Goal: Obtain resource: Download file/media

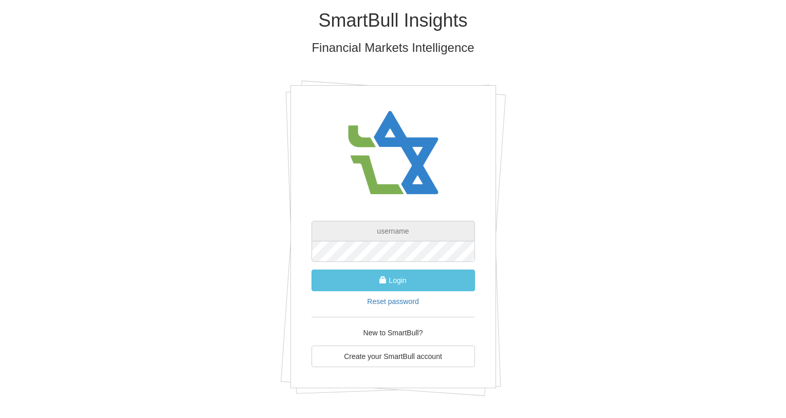
click at [383, 235] on input "text" at bounding box center [392, 231] width 163 height 21
type input "[PERSON_NAME][EMAIL_ADDRESS][DOMAIN_NAME]"
click at [48, 164] on div "SmartBull Insights Financial Markets Intelligence [PERSON_NAME][EMAIL_ADDRESS][…" at bounding box center [393, 207] width 786 height 414
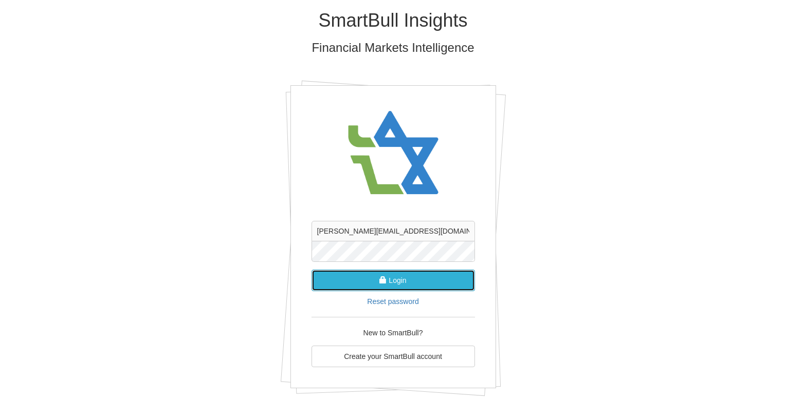
click at [416, 278] on button "Login" at bounding box center [392, 281] width 163 height 22
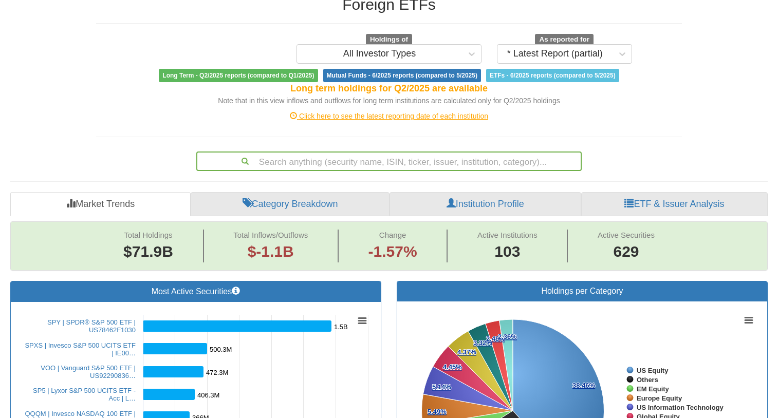
scroll to position [154, 0]
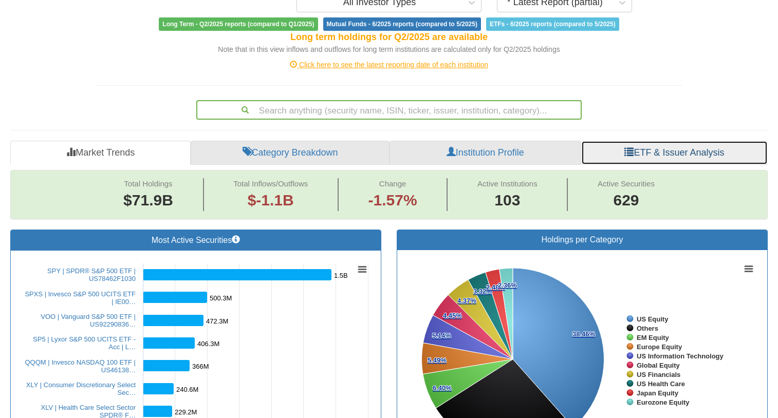
click at [658, 141] on link "ETF & Issuer Analysis" at bounding box center [674, 153] width 187 height 25
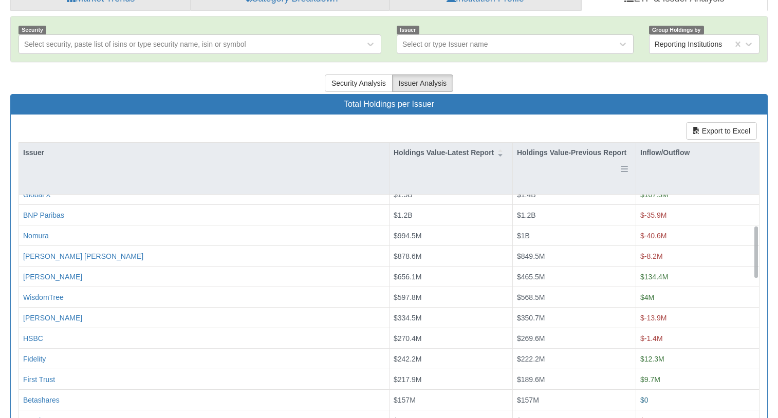
scroll to position [154, 0]
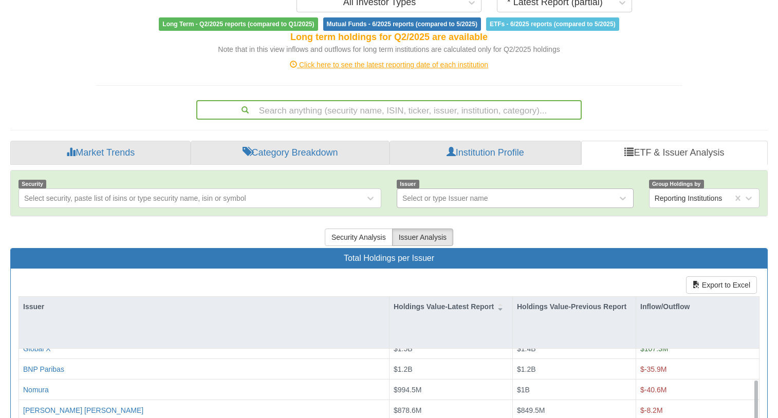
click at [473, 193] on div "Select or type Issuer name" at bounding box center [445, 198] width 86 height 10
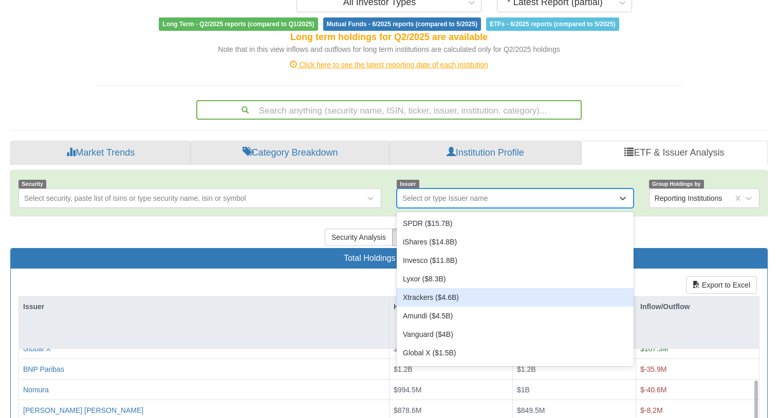
click at [441, 288] on div "Xtrackers ($4.6B)" at bounding box center [515, 297] width 237 height 19
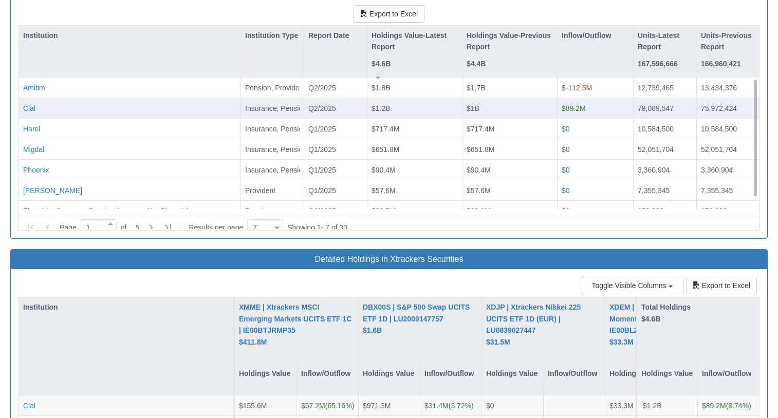
scroll to position [1336, 0]
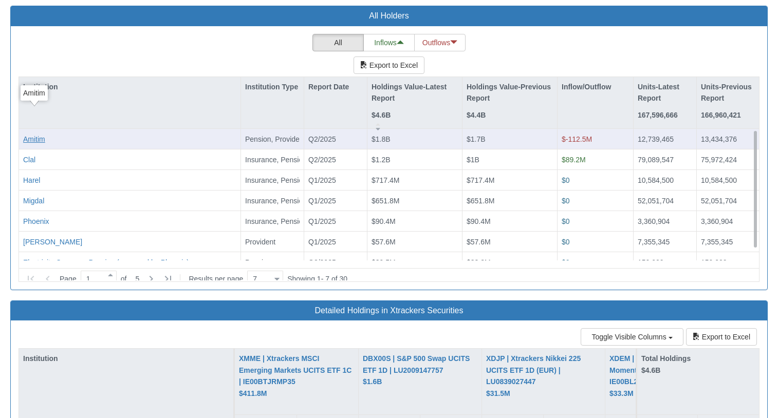
click at [33, 134] on div "Amitim" at bounding box center [34, 139] width 22 height 10
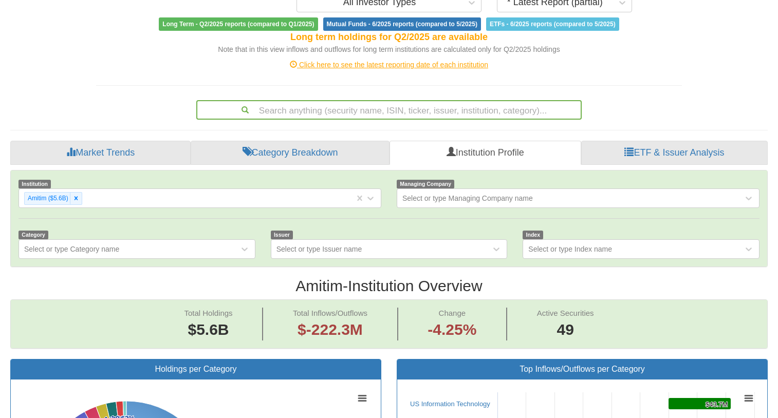
scroll to position [206, 0]
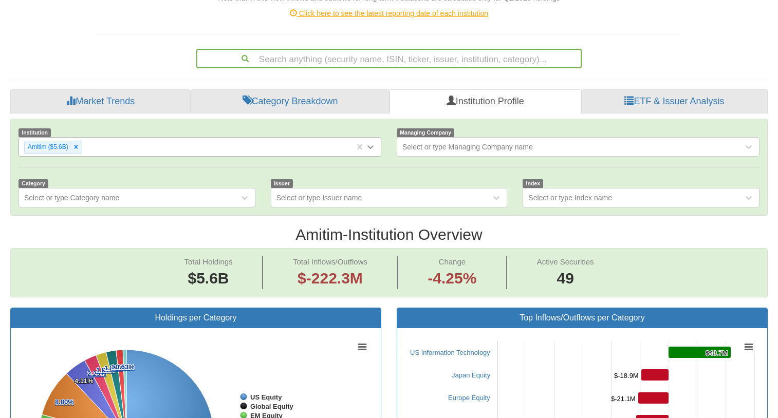
click at [369, 145] on icon at bounding box center [371, 147] width 6 height 4
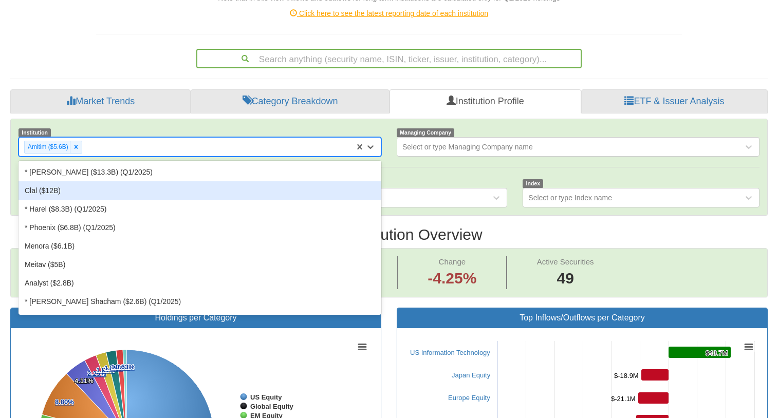
click at [72, 181] on div "Clal ($12B)" at bounding box center [200, 190] width 363 height 19
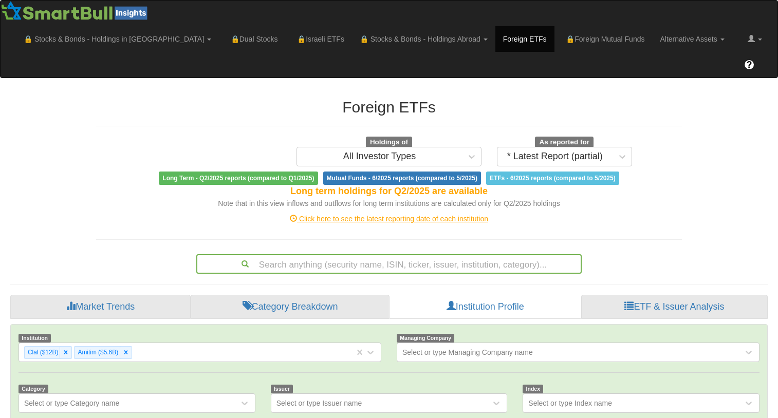
scroll to position [21, 739]
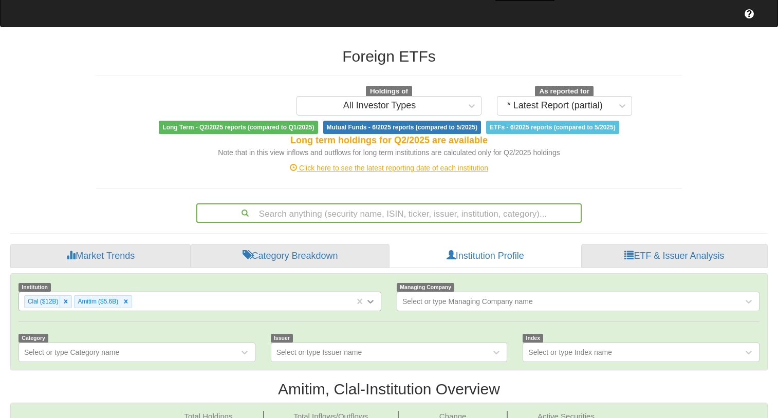
click at [370, 311] on div "Clal ($12B) Amitim ($5.6B)" at bounding box center [200, 302] width 363 height 20
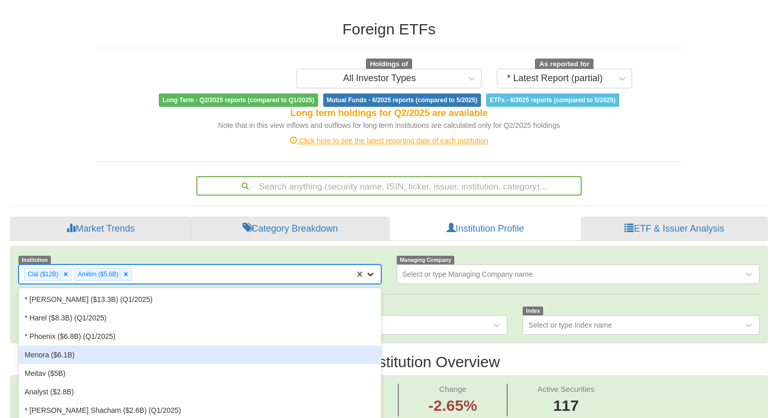
scroll to position [81, 0]
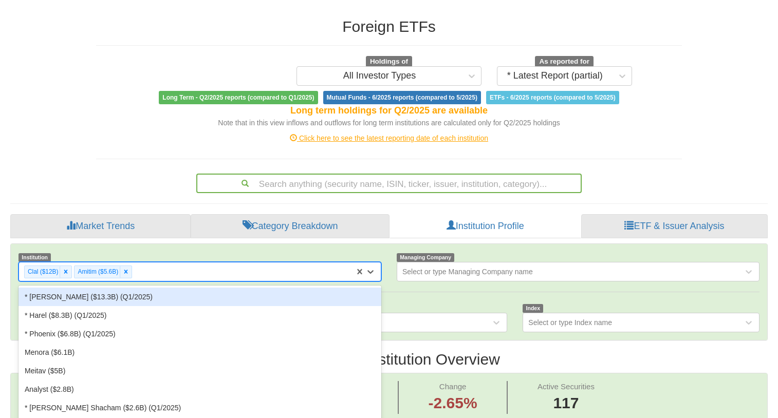
click at [131, 288] on div "* [PERSON_NAME] ($13.3B) (Q1/2025)" at bounding box center [200, 297] width 363 height 19
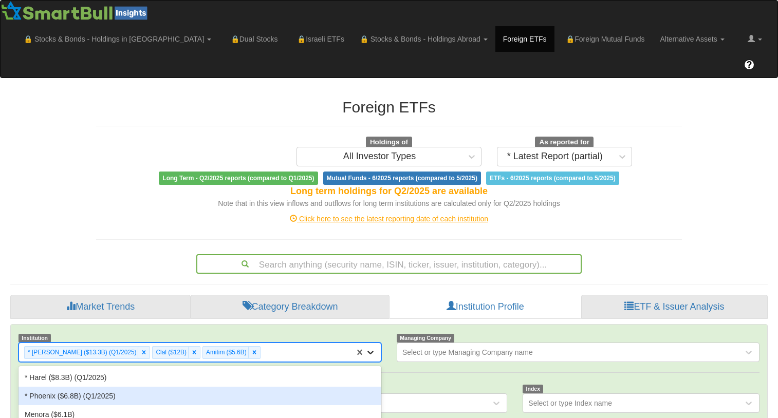
click at [370, 343] on div "option * [PERSON_NAME] ($13.3B) (Q1/2025), selected. option * Phoenix ($6.8B) (…" at bounding box center [200, 353] width 363 height 20
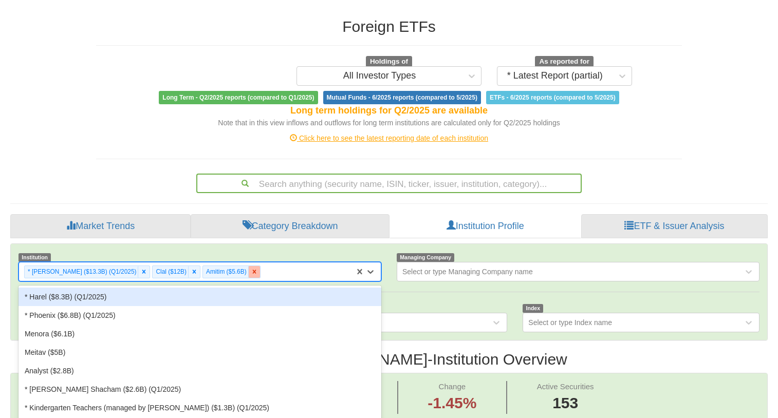
click at [251, 268] on icon at bounding box center [254, 271] width 7 height 7
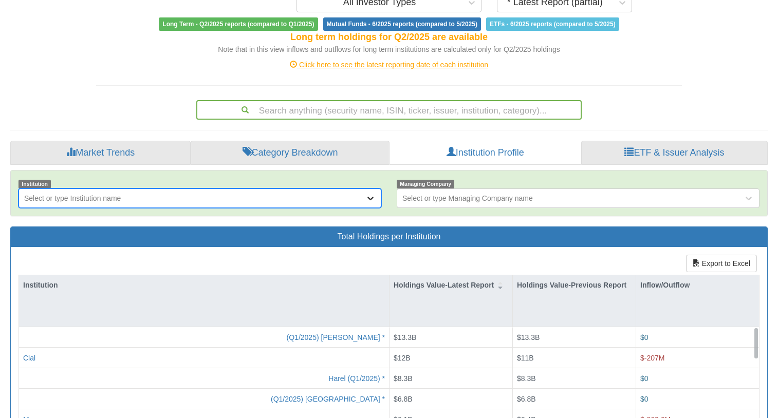
click at [370, 193] on icon at bounding box center [370, 198] width 10 height 10
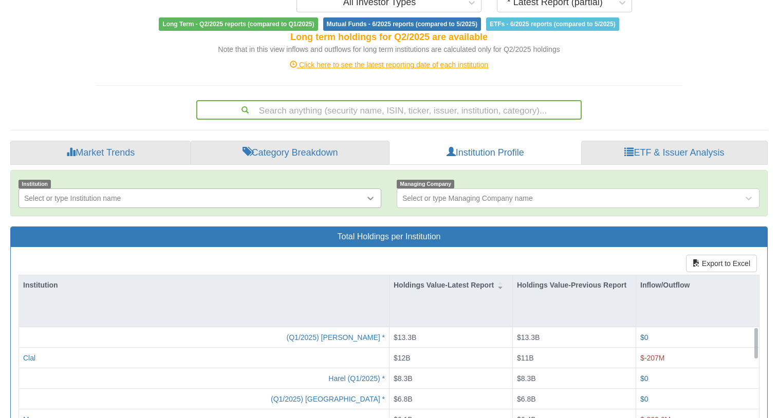
click at [372, 193] on icon at bounding box center [370, 198] width 10 height 10
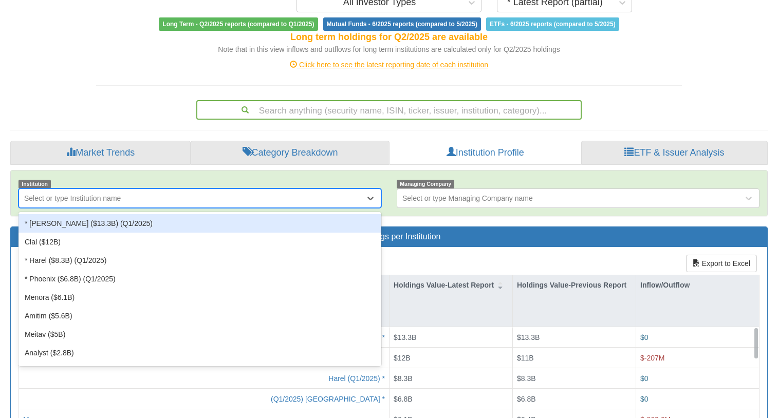
click at [124, 214] on div "* [PERSON_NAME] ($13.3B) (Q1/2025)" at bounding box center [200, 223] width 363 height 19
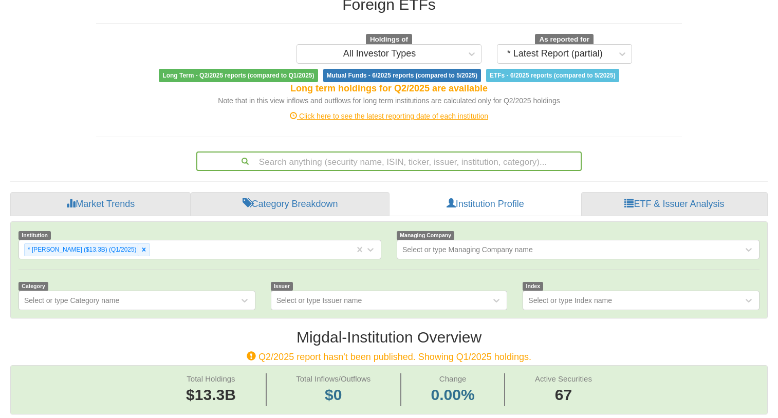
scroll to position [154, 0]
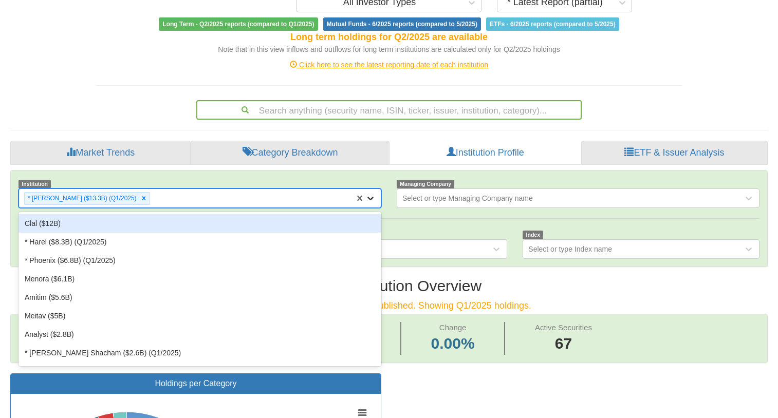
click at [370, 193] on icon at bounding box center [370, 198] width 10 height 10
click at [109, 214] on div "Clal ($12B)" at bounding box center [200, 223] width 363 height 19
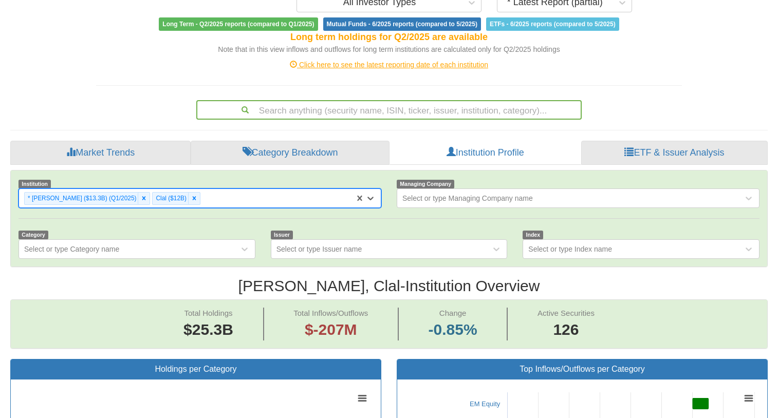
scroll to position [21, 739]
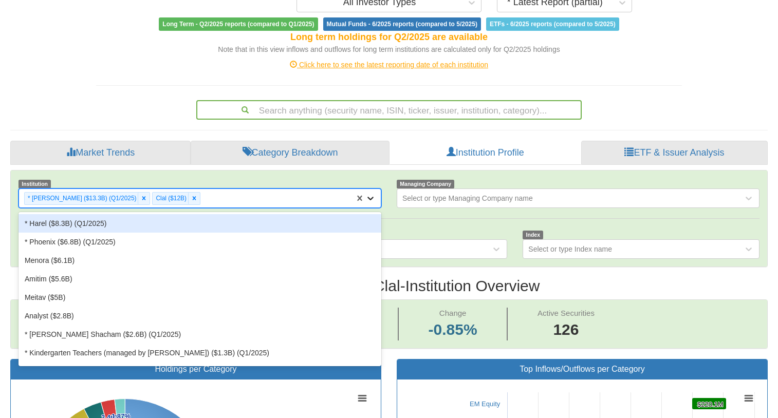
click at [370, 193] on icon at bounding box center [370, 198] width 10 height 10
click at [114, 214] on div "* Harel ($8.3B) (Q1/2025)" at bounding box center [200, 223] width 363 height 19
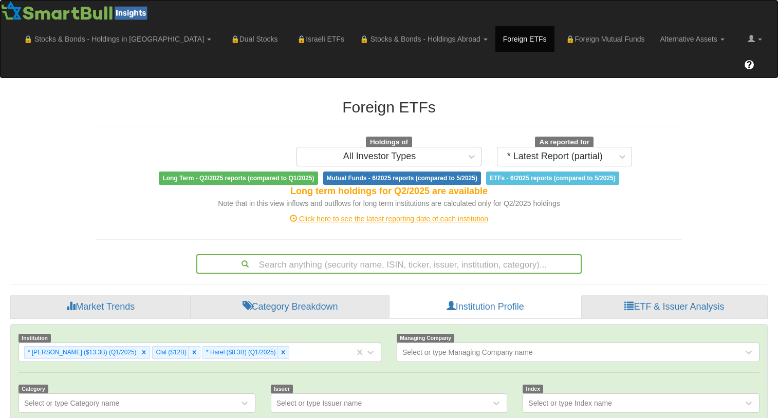
scroll to position [21, 739]
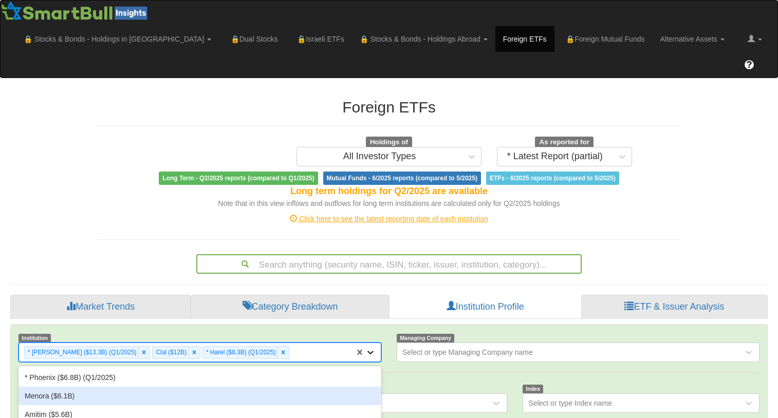
click at [370, 343] on div "option * Harel ($8.3B) (Q1/2025), selected. option Menora ($6.1B) focused, 5 of…" at bounding box center [200, 353] width 363 height 20
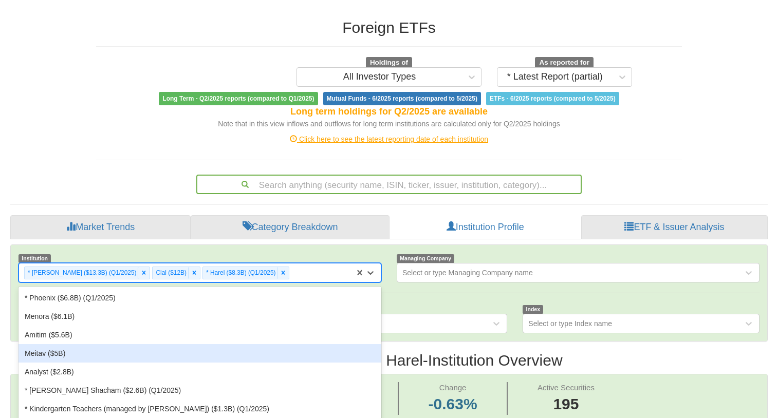
scroll to position [81, 0]
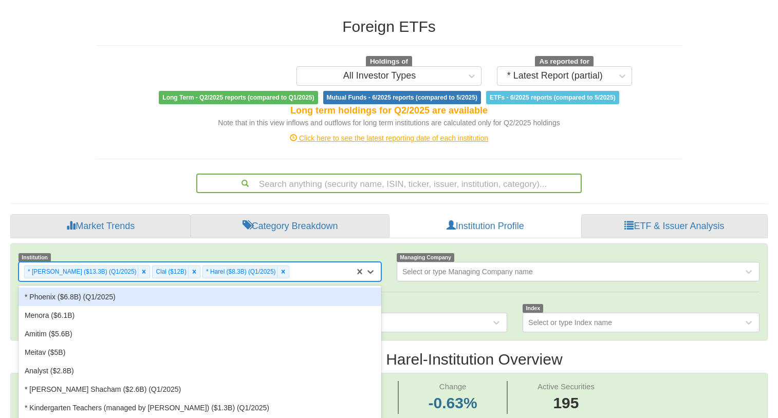
click at [146, 288] on div "* Phoenix ($6.8B) (Q1/2025)" at bounding box center [200, 297] width 363 height 19
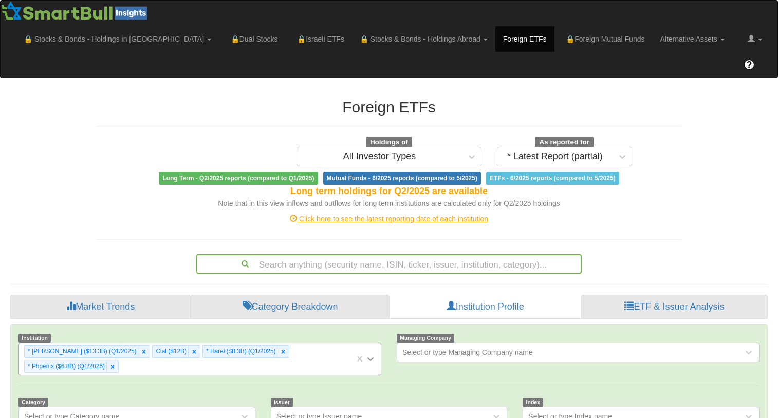
scroll to position [21, 739]
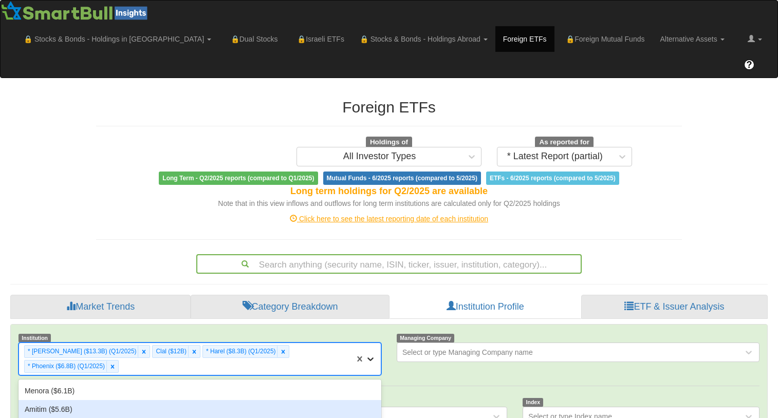
click at [369, 343] on div "option * Phoenix ($6.8B) (Q1/2025), selected. option Amitim ($5.6B) focused, 6 …" at bounding box center [200, 359] width 363 height 33
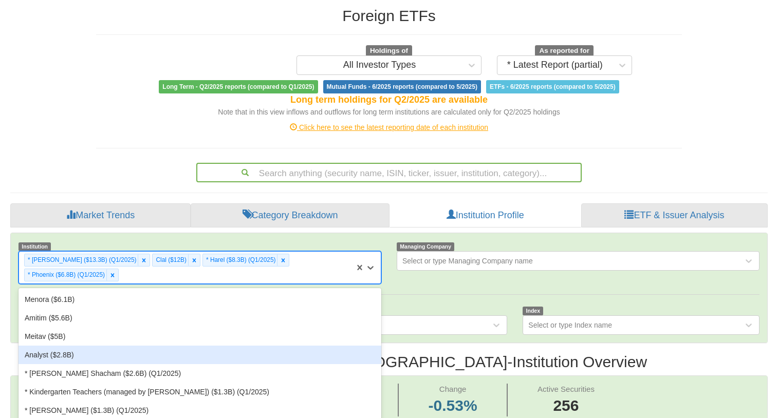
scroll to position [94, 0]
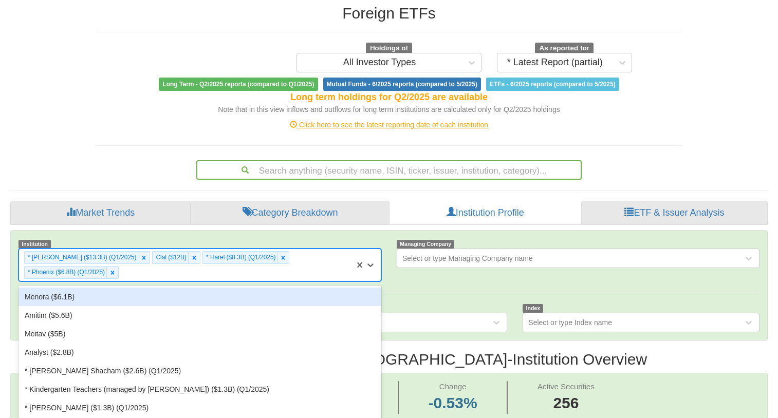
click at [71, 288] on div "Menora ($6.1B)" at bounding box center [200, 297] width 363 height 19
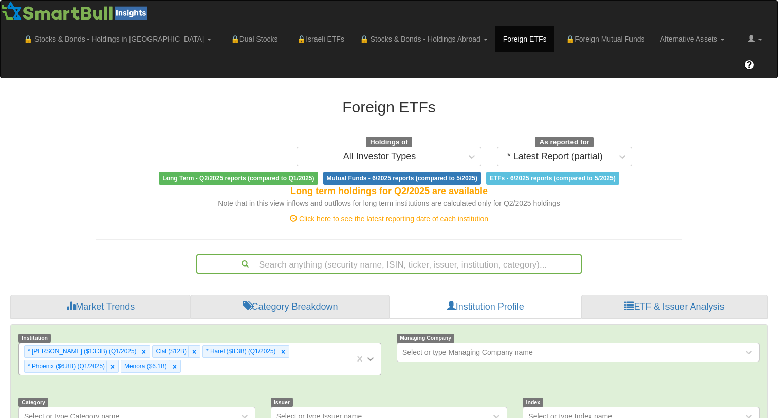
scroll to position [21, 739]
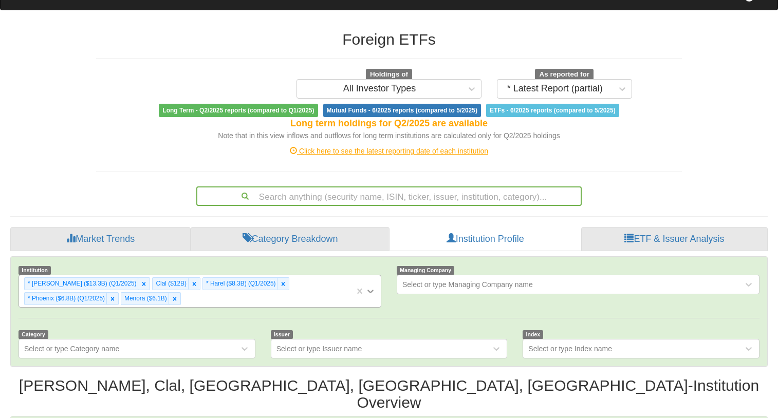
click at [369, 308] on div "* [PERSON_NAME] ($13.3B) (Q1/2025) Clal ($12B) * Harel ($8.3B) (Q1/2025) * [GEO…" at bounding box center [200, 291] width 363 height 33
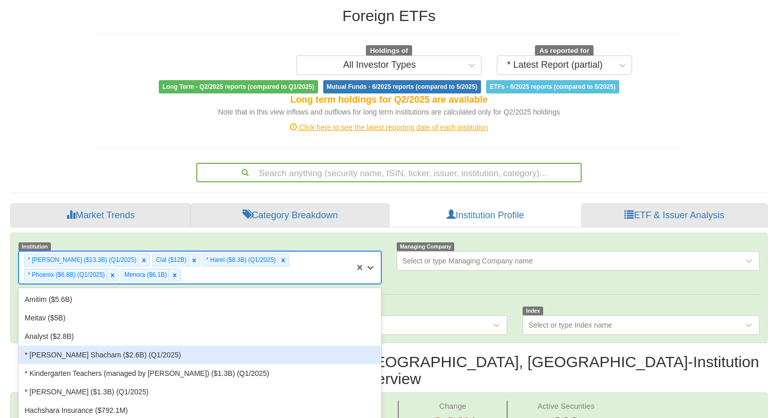
scroll to position [94, 0]
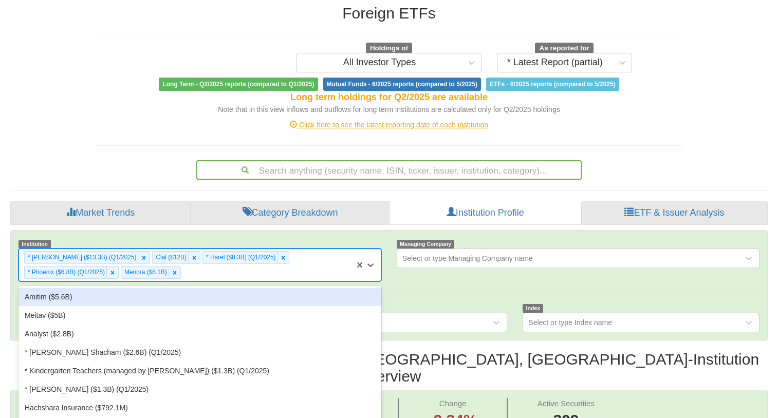
click at [81, 288] on div "Amitim ($5.6B)" at bounding box center [200, 297] width 363 height 19
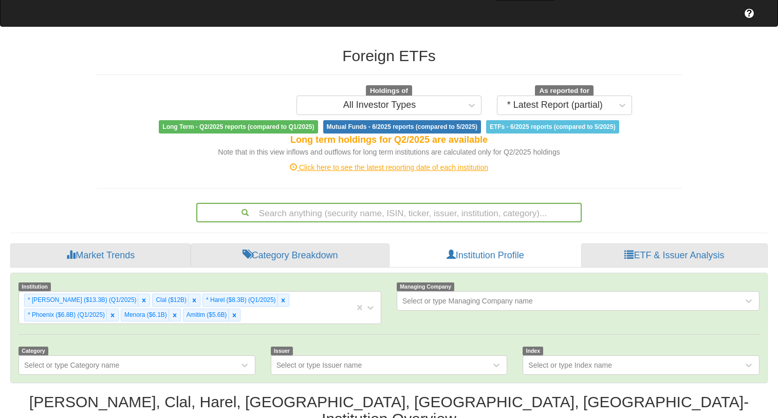
scroll to position [103, 0]
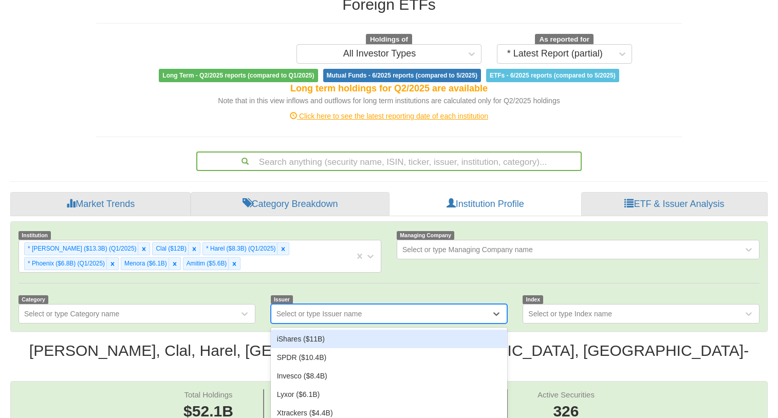
click at [425, 304] on div "option iShares ($11B) focused, 1 of 40. 40 results available. Use Up and Down t…" at bounding box center [389, 314] width 237 height 20
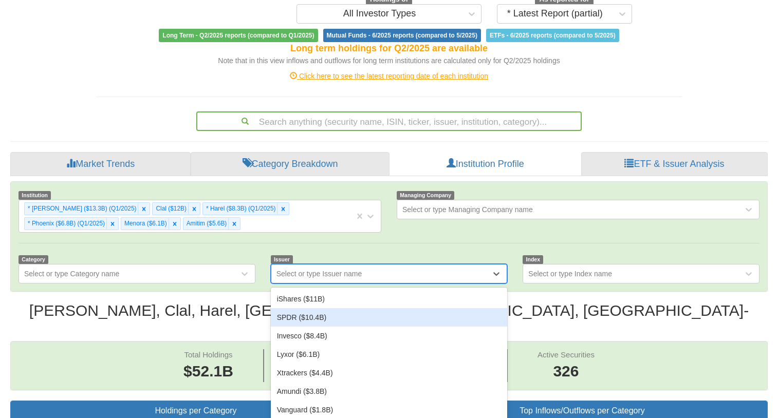
scroll to position [145, 0]
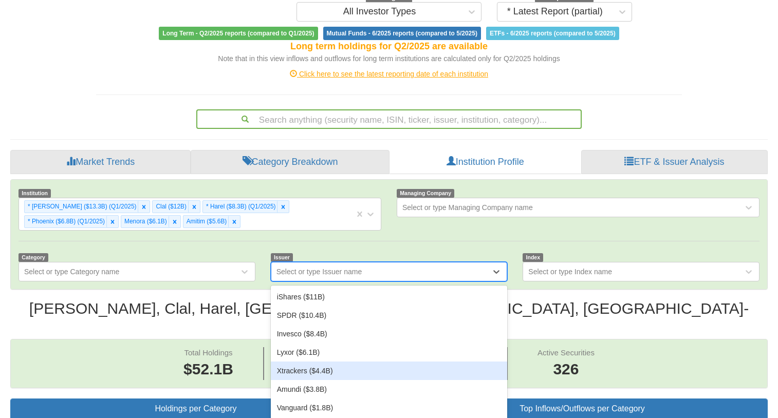
click at [329, 362] on div "Xtrackers ($4.4B)" at bounding box center [389, 371] width 237 height 19
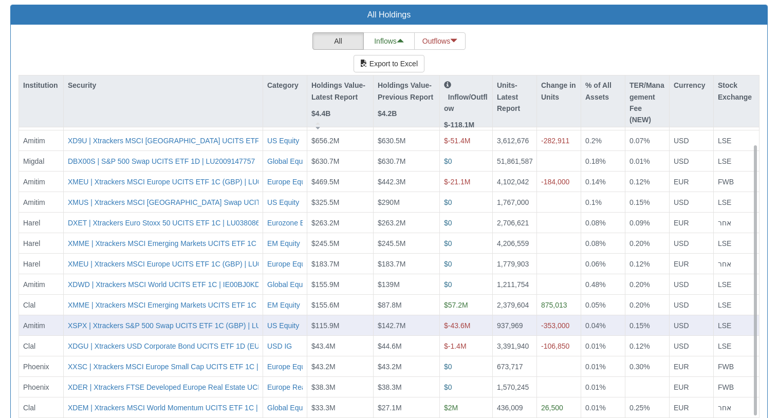
scroll to position [17, 0]
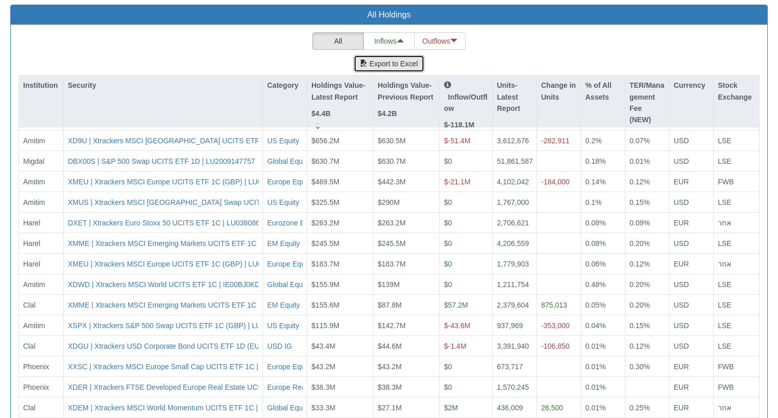
click at [392, 55] on button "Export to Excel" at bounding box center [389, 63] width 71 height 17
